Goal: Use online tool/utility: Utilize a website feature to perform a specific function

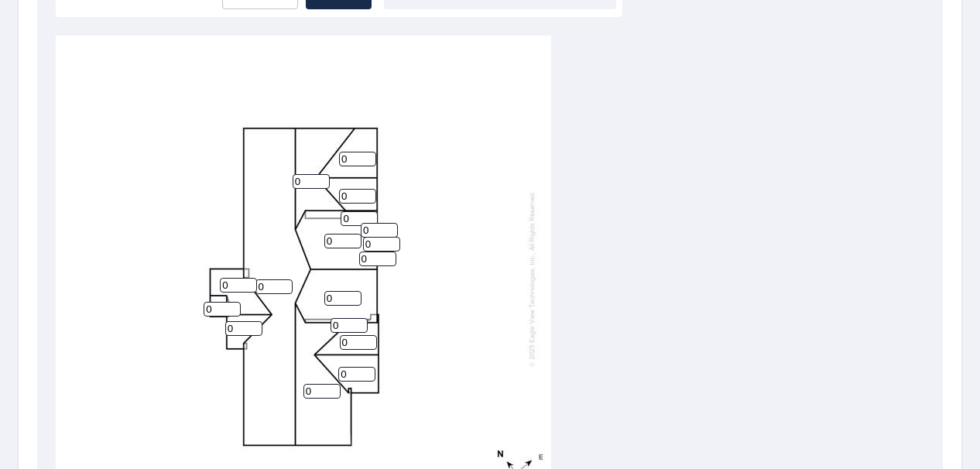
scroll to position [529, 0]
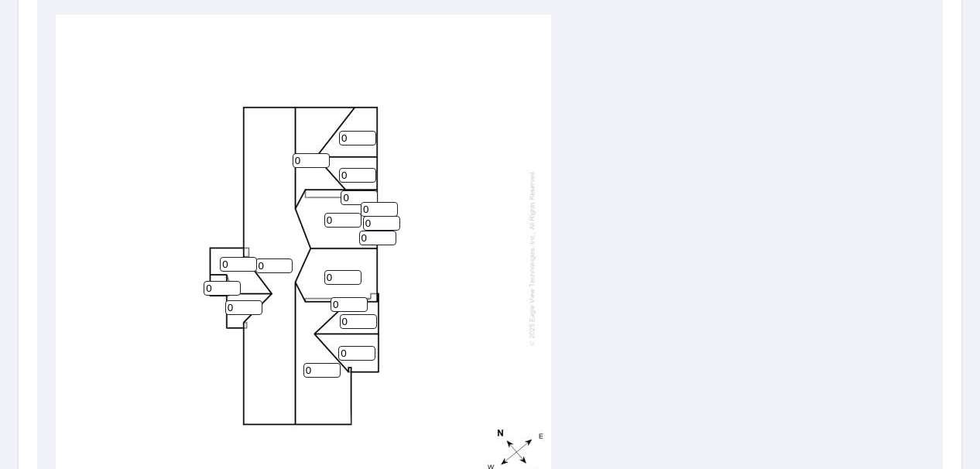
click at [370, 141] on input "0" at bounding box center [357, 138] width 37 height 15
click at [357, 137] on input "0" at bounding box center [357, 138] width 37 height 15
type input "5"
click at [350, 175] on input "0" at bounding box center [357, 175] width 37 height 15
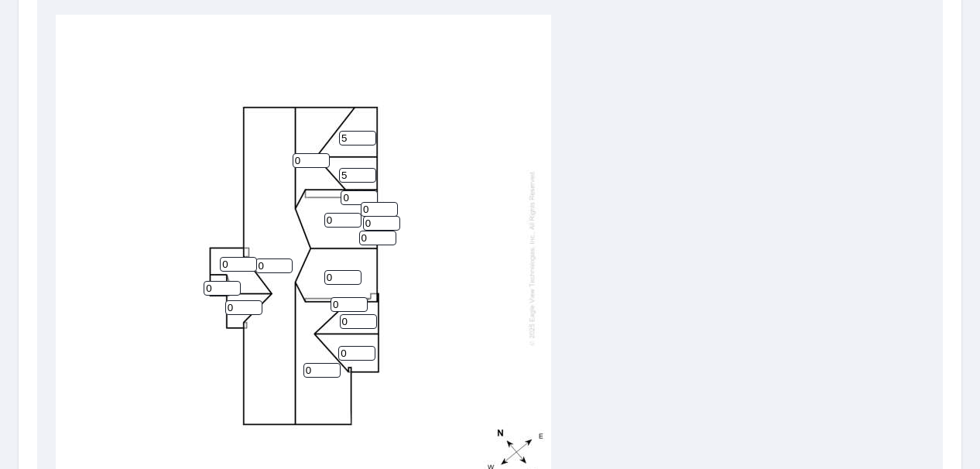
type input "5"
click at [304, 159] on input "0" at bounding box center [311, 160] width 37 height 15
type input "5"
click at [340, 278] on input "0" at bounding box center [342, 277] width 37 height 15
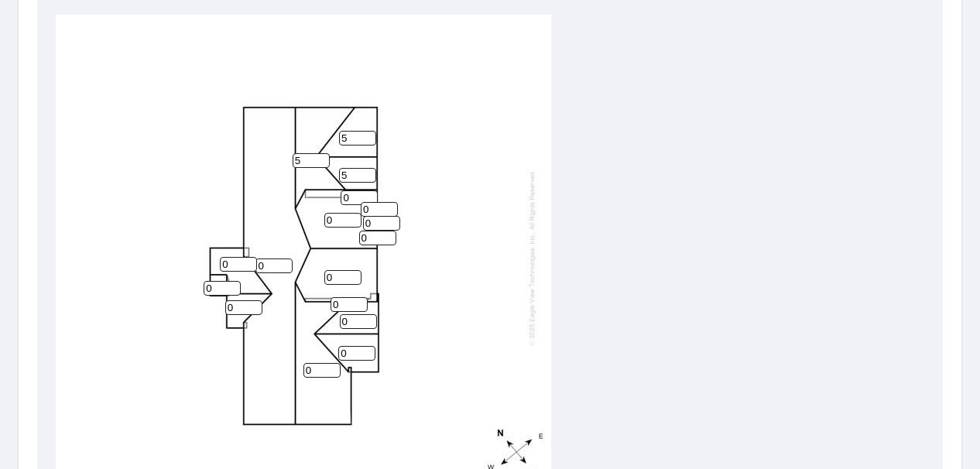
click at [340, 278] on input "0" at bounding box center [342, 277] width 37 height 15
type input "5"
click at [334, 217] on input "0" at bounding box center [342, 220] width 37 height 15
type input "5"
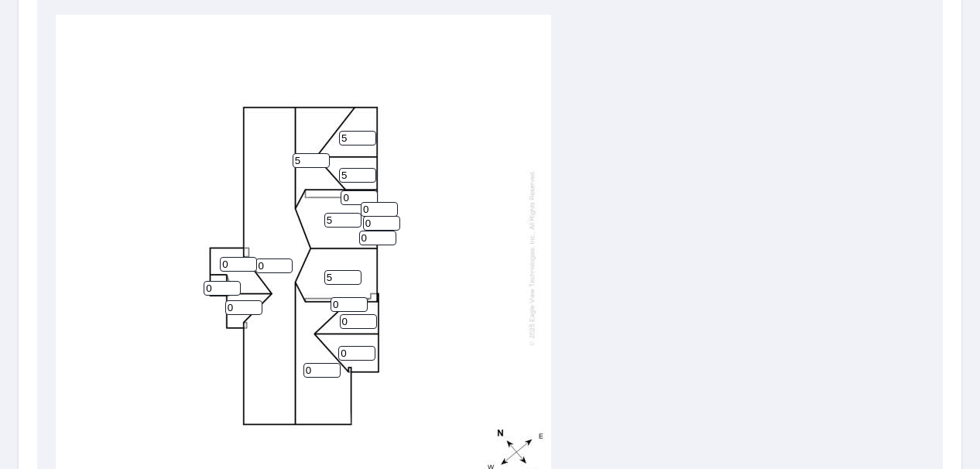
click at [378, 211] on input "0" at bounding box center [379, 209] width 37 height 15
type input "5"
click at [375, 227] on input "0" at bounding box center [381, 223] width 37 height 15
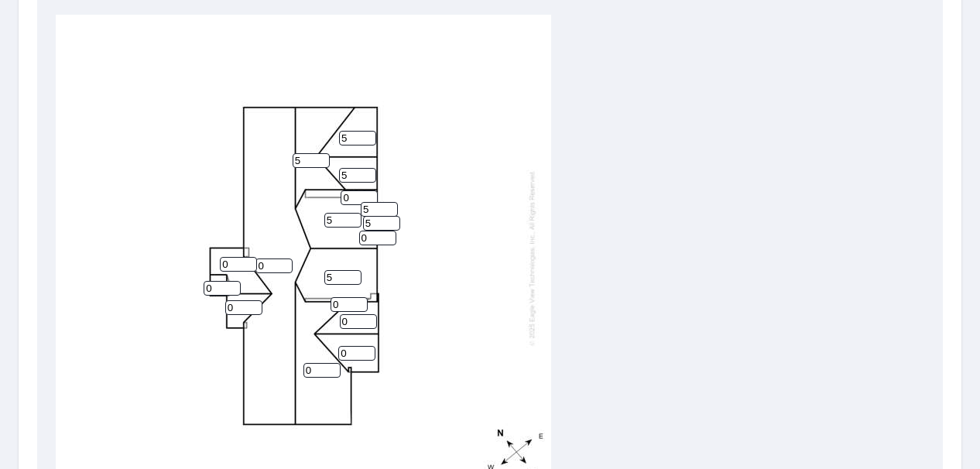
type input "5"
click at [373, 238] on input "0" at bounding box center [377, 238] width 37 height 15
type input "5"
click at [344, 305] on input "0" at bounding box center [348, 304] width 37 height 15
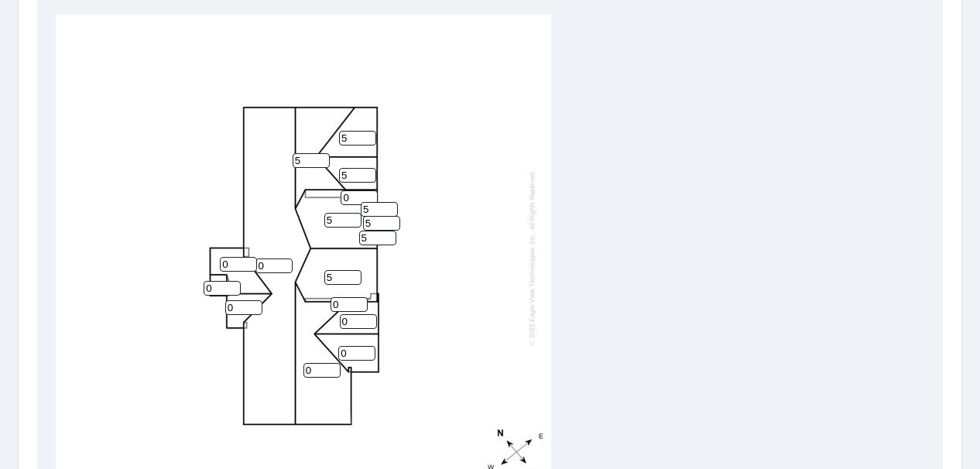
click at [341, 308] on input "0" at bounding box center [348, 304] width 37 height 15
click at [341, 309] on input "0" at bounding box center [348, 304] width 37 height 15
type input "2"
click at [352, 196] on input "0" at bounding box center [359, 197] width 37 height 15
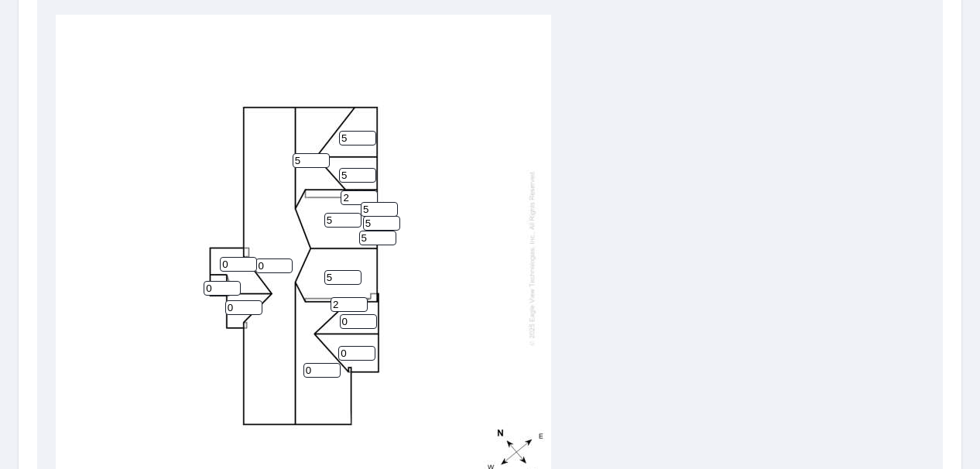
type input "2"
click at [344, 327] on input "0" at bounding box center [358, 321] width 37 height 15
click at [345, 327] on input "0" at bounding box center [358, 321] width 37 height 15
type input "5"
click at [354, 350] on input "0" at bounding box center [356, 353] width 37 height 15
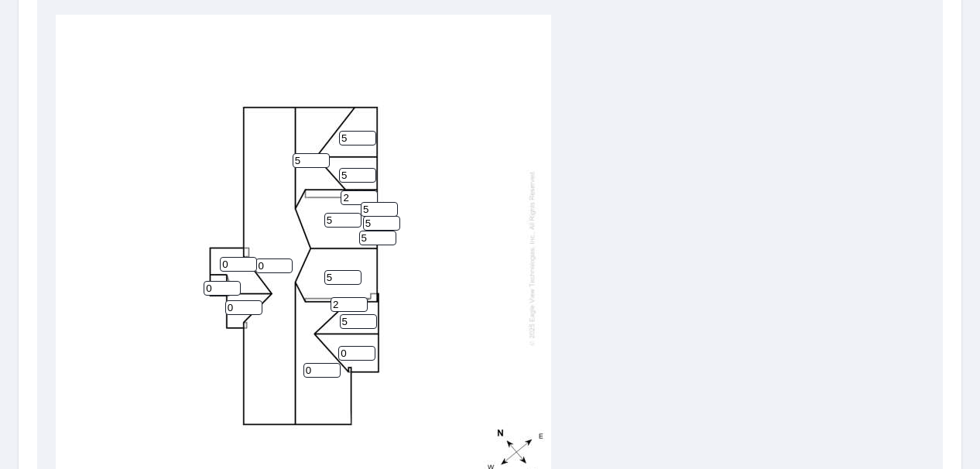
click at [354, 350] on input "0" at bounding box center [356, 353] width 37 height 15
type input "5"
click at [315, 369] on input "0" at bounding box center [321, 370] width 37 height 15
type input "5"
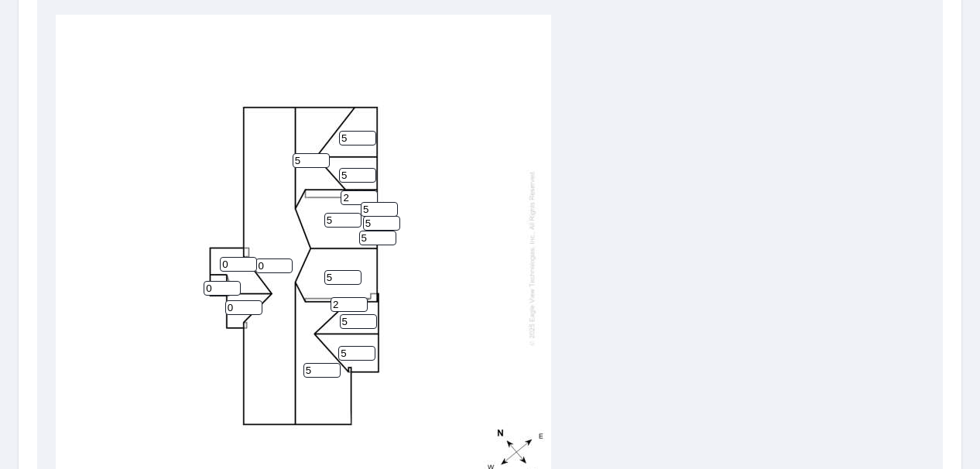
click at [236, 259] on input "0" at bounding box center [238, 264] width 37 height 15
click at [233, 255] on div "0 5 5 5 5 5 5 1 5 5 0 0 5 2 2 5 5" at bounding box center [303, 258] width 495 height 486
click at [235, 268] on input "1" at bounding box center [238, 264] width 37 height 15
type input "10"
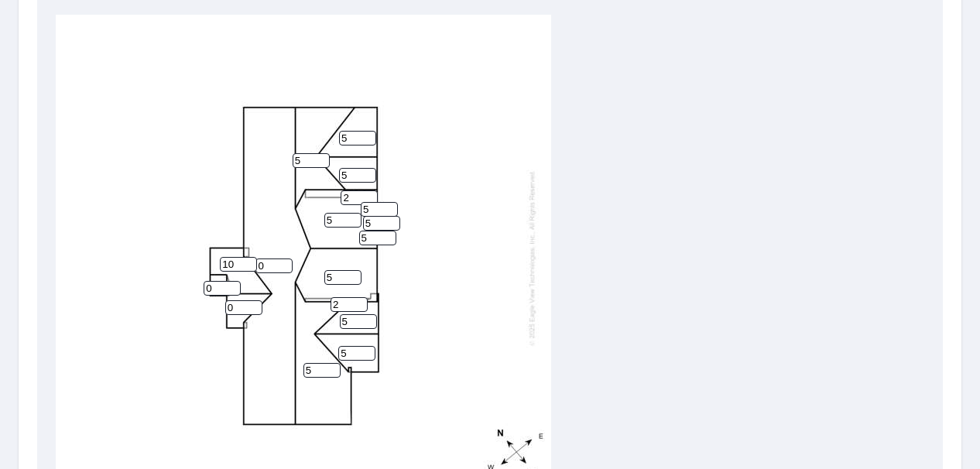
click at [215, 290] on input "0" at bounding box center [222, 288] width 37 height 15
type input "10"
click at [276, 265] on input "0" at bounding box center [273, 266] width 37 height 15
type input "10"
click at [241, 308] on input "0" at bounding box center [243, 307] width 37 height 15
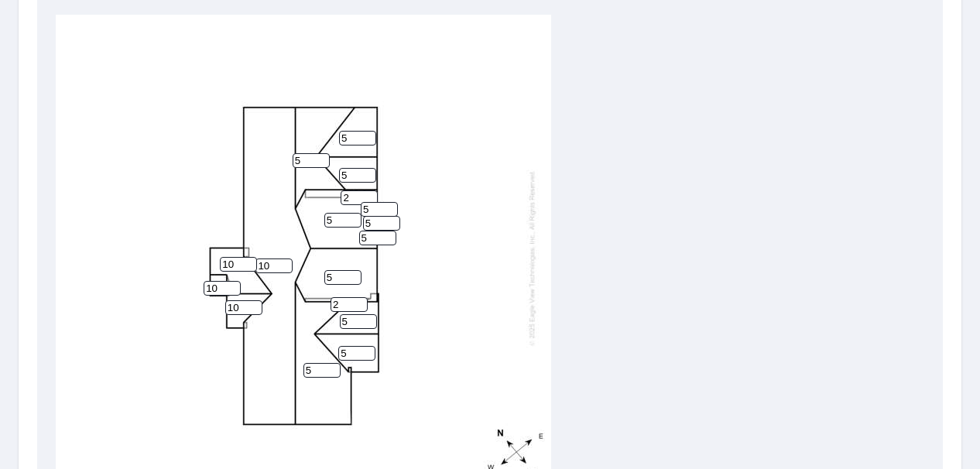
type input "10"
click at [701, 271] on div "10 5 5 5 5 5 5 10 5 5 10 10 5 2 2 5 5" at bounding box center [490, 258] width 868 height 486
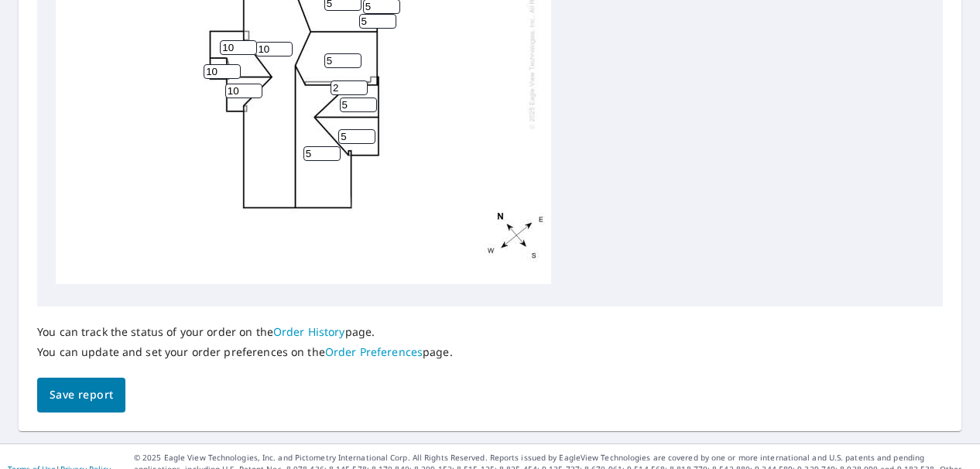
scroll to position [756, 0]
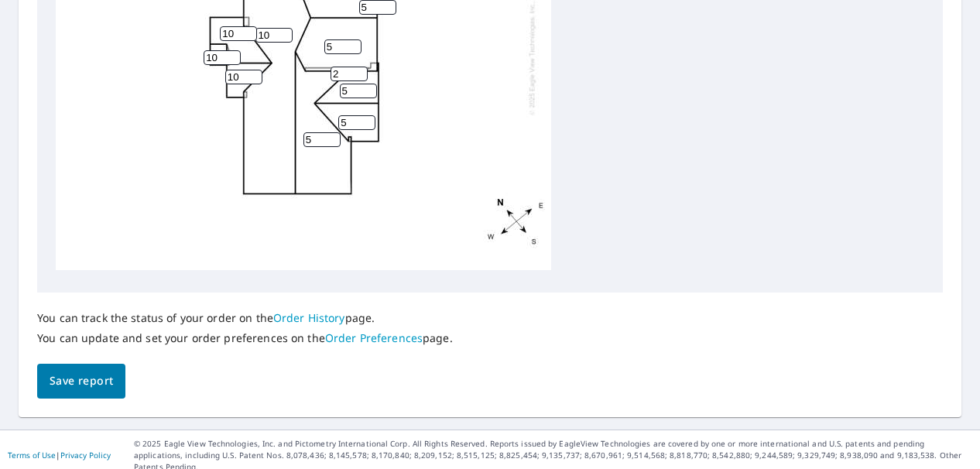
click at [114, 385] on button "Save report" at bounding box center [81, 381] width 88 height 35
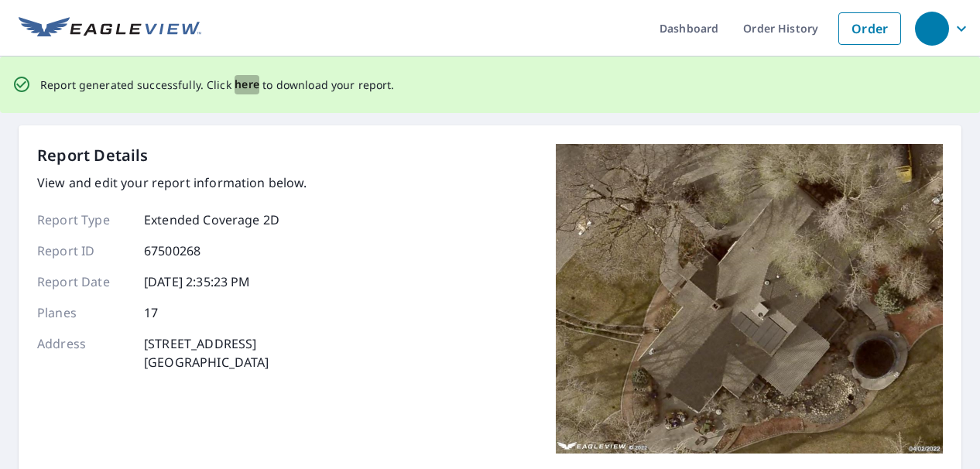
scroll to position [3, 0]
click at [235, 87] on span "here" at bounding box center [248, 84] width 26 height 19
